Goal: Check status: Check status

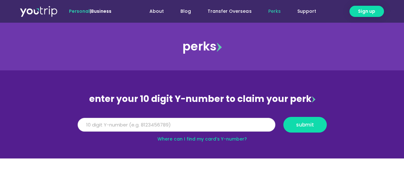
click at [148, 125] on input "Y Number" at bounding box center [177, 125] width 198 height 14
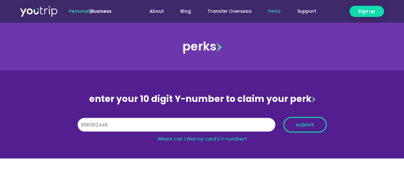
type input "8180912448"
click at [298, 128] on button "submit" at bounding box center [304, 125] width 43 height 16
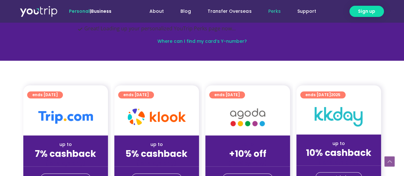
scroll to position [128, 0]
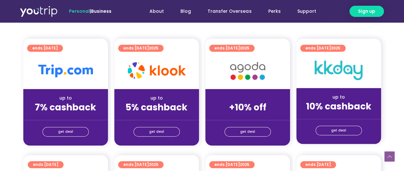
scroll to position [166, 0]
